Goal: Task Accomplishment & Management: Use online tool/utility

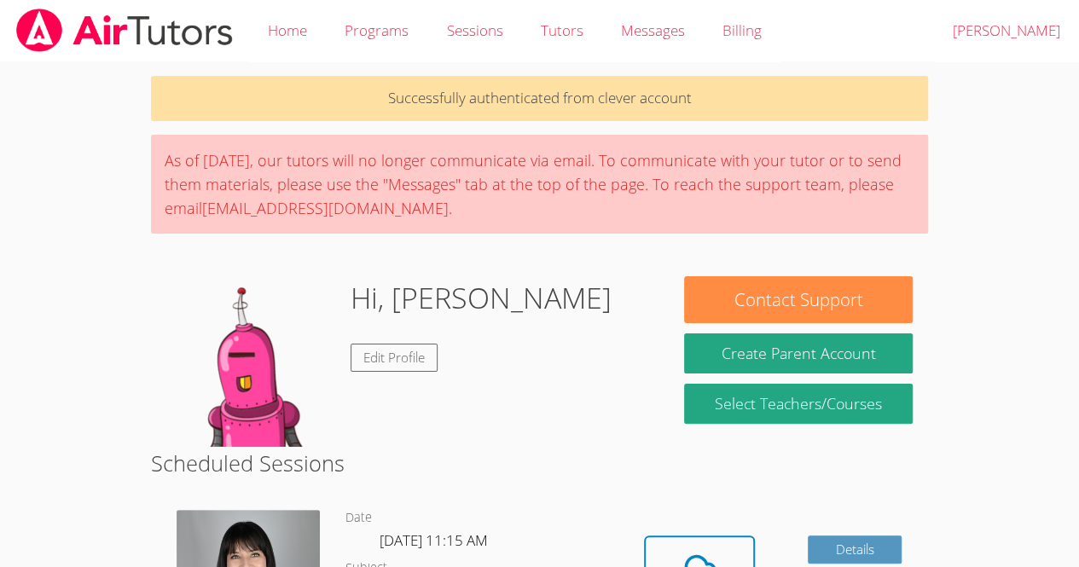
click at [687, 547] on icon at bounding box center [699, 571] width 48 height 48
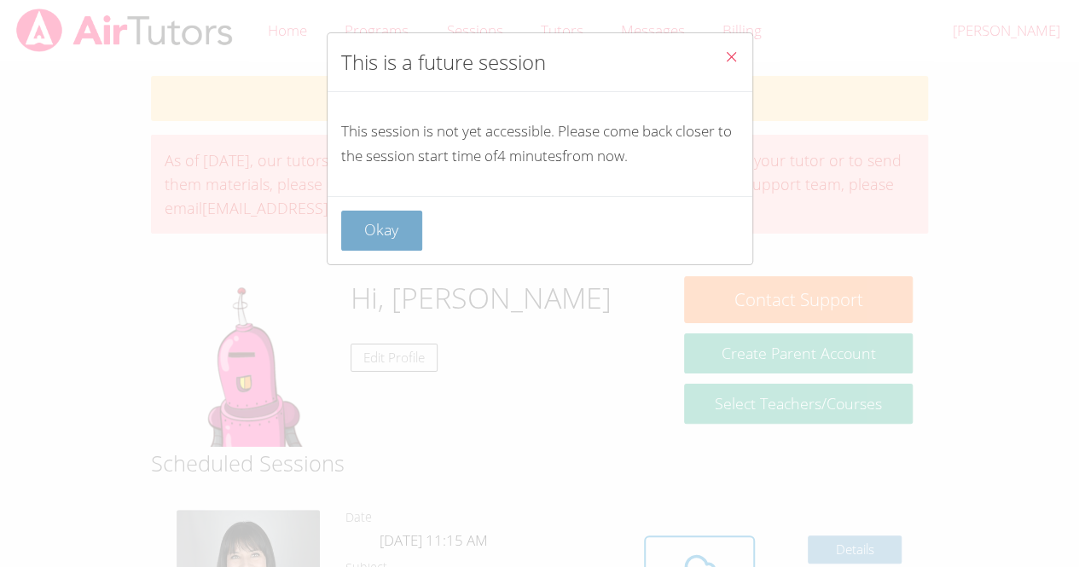
click at [409, 212] on button "Okay" at bounding box center [382, 231] width 82 height 40
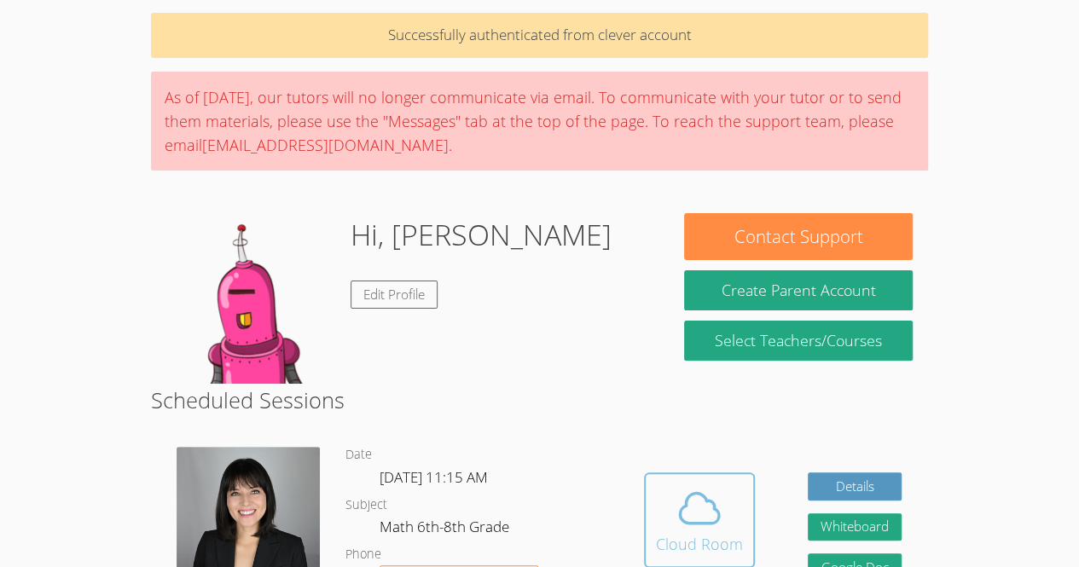
click at [692, 494] on icon at bounding box center [699, 509] width 39 height 30
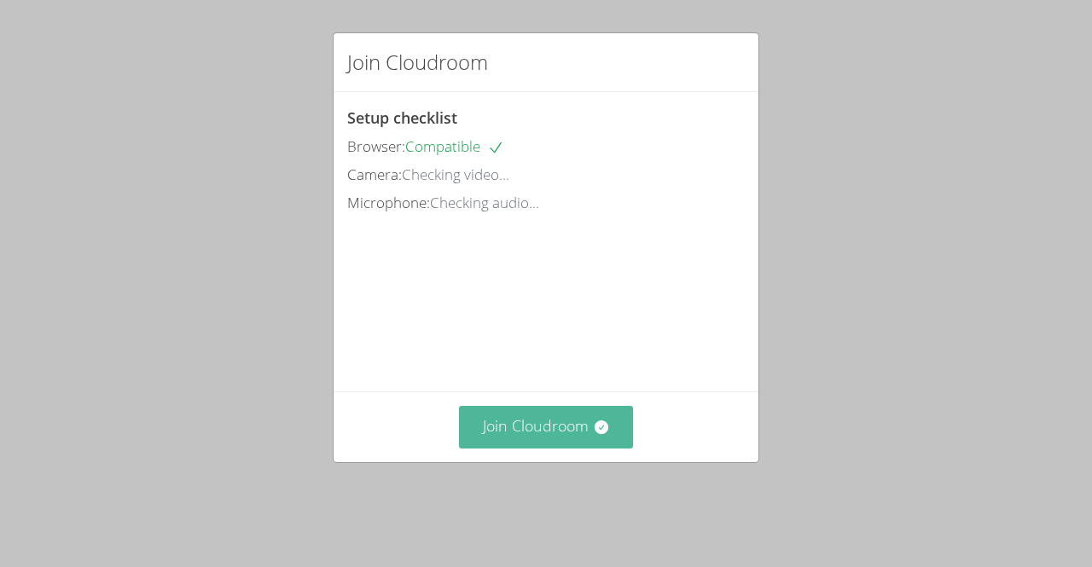
click at [571, 432] on button "Join Cloudroom" at bounding box center [546, 427] width 175 height 42
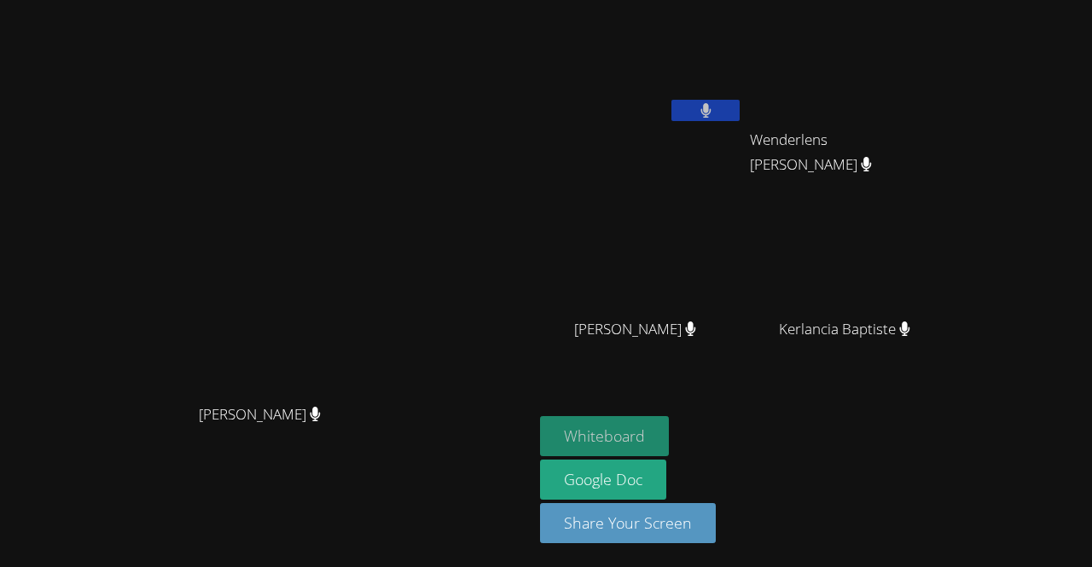
click at [669, 443] on button "Whiteboard" at bounding box center [604, 436] width 129 height 40
click at [739, 111] on button at bounding box center [705, 110] width 68 height 21
click at [703, 105] on icon at bounding box center [706, 110] width 18 height 14
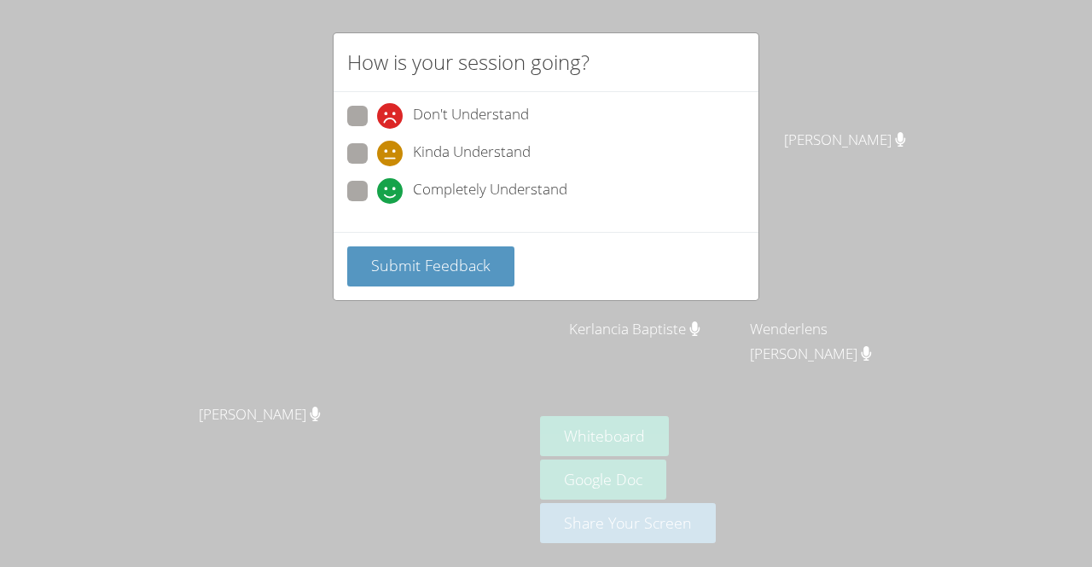
click at [377, 204] on span at bounding box center [377, 204] width 0 height 0
click at [377, 195] on input "Completely Understand" at bounding box center [384, 188] width 14 height 14
radio input "true"
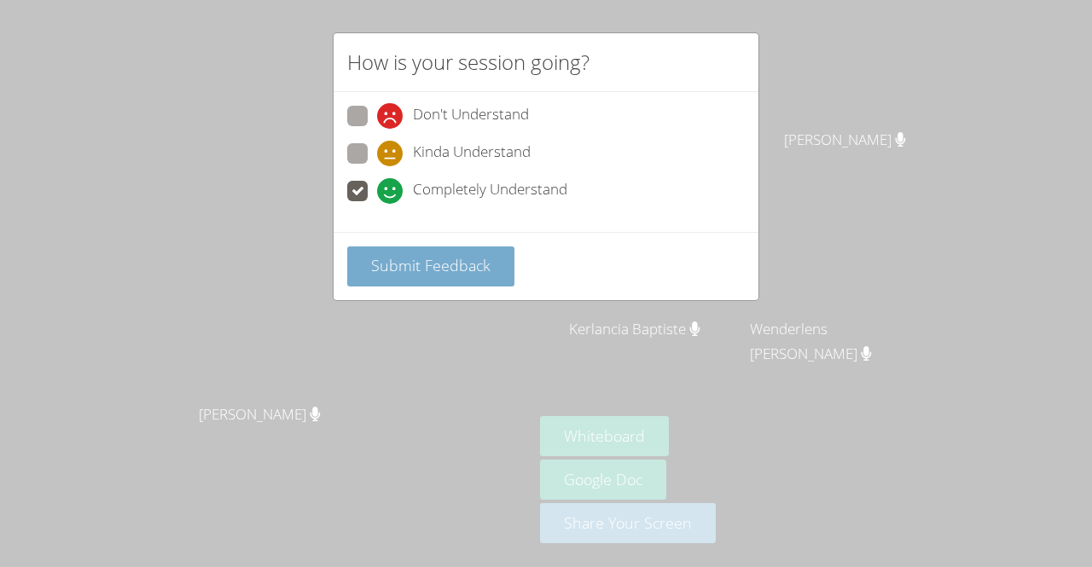
click at [392, 250] on button "Submit Feedback" at bounding box center [430, 266] width 167 height 40
